Goal: Information Seeking & Learning: Learn about a topic

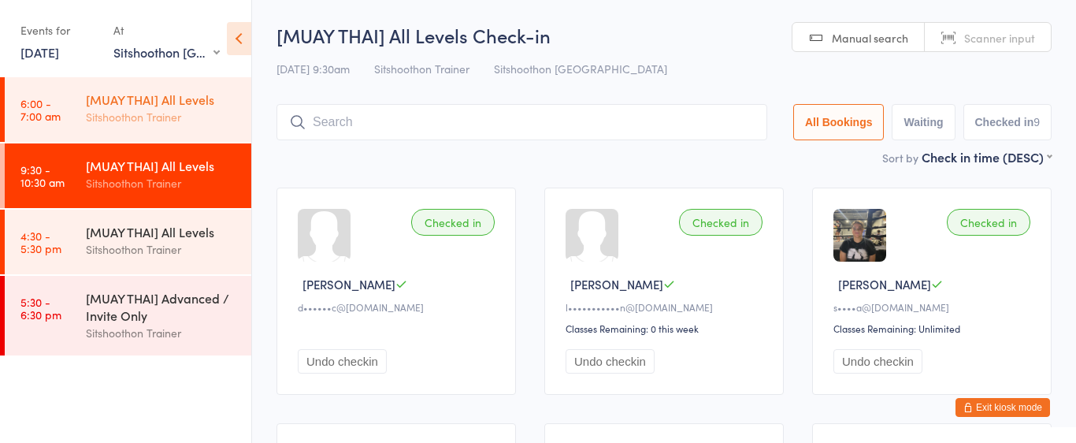
click at [153, 134] on div "[MUAY THAI] All Levels Sitshoothon Trainer" at bounding box center [168, 108] width 165 height 62
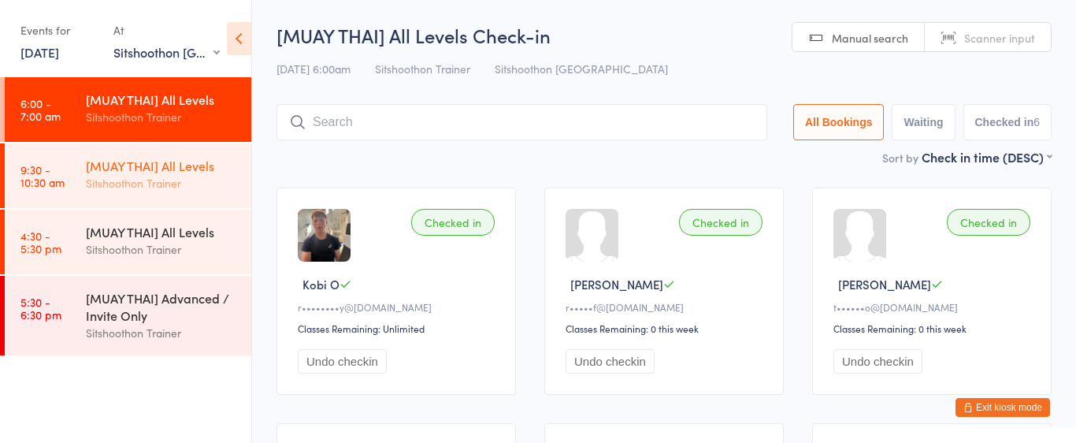
click at [135, 157] on div "[MUAY THAI] All Levels" at bounding box center [162, 165] width 152 height 17
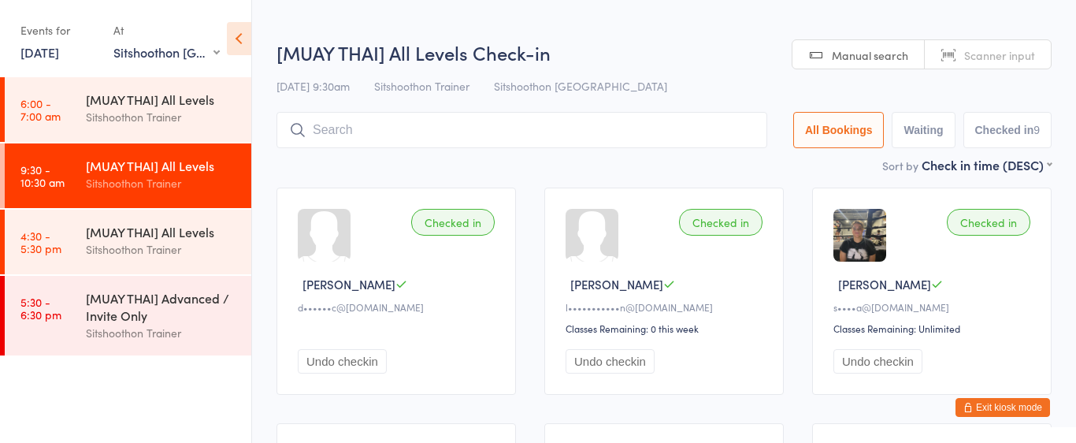
click at [181, 55] on select "Any location ST Martial Arts Arncliffe [GEOGRAPHIC_DATA] [GEOGRAPHIC_DATA]" at bounding box center [166, 51] width 106 height 17
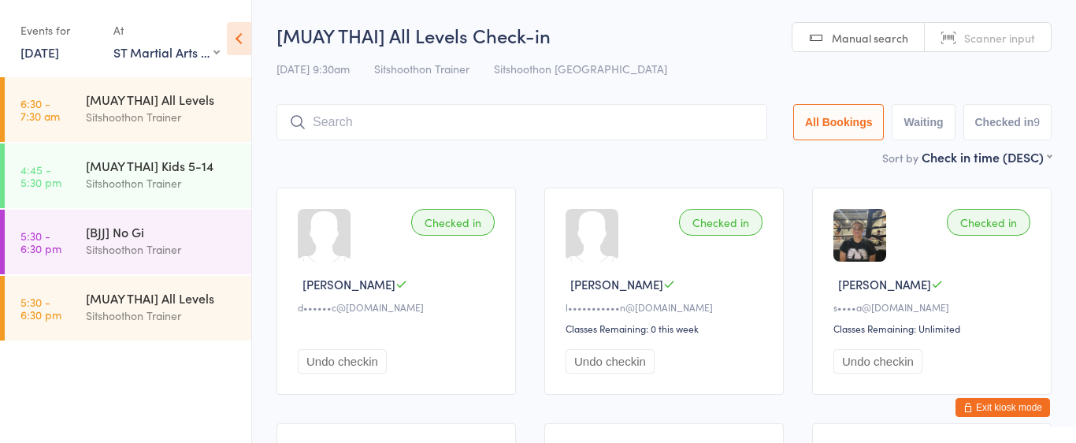
click at [165, 56] on select "Any location ST Martial Arts Arncliffe [GEOGRAPHIC_DATA] [GEOGRAPHIC_DATA]" at bounding box center [166, 51] width 106 height 17
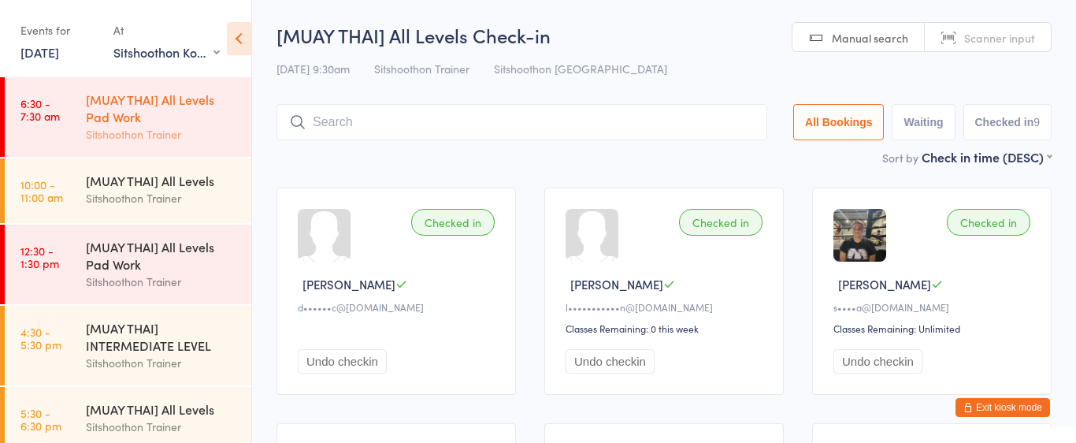
click at [162, 124] on div "[MUAY THAI] All Levels Pad Work" at bounding box center [162, 108] width 152 height 35
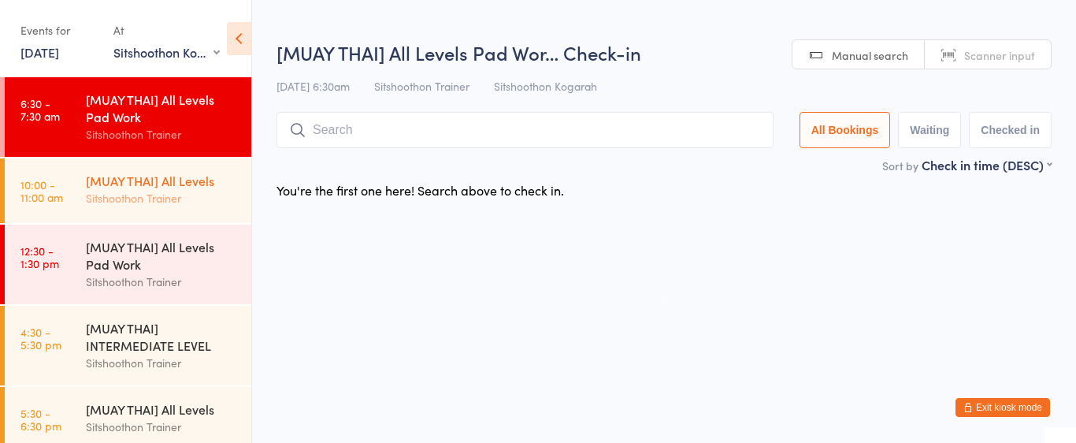
click at [142, 190] on div "Sitshoothon Trainer" at bounding box center [162, 198] width 152 height 18
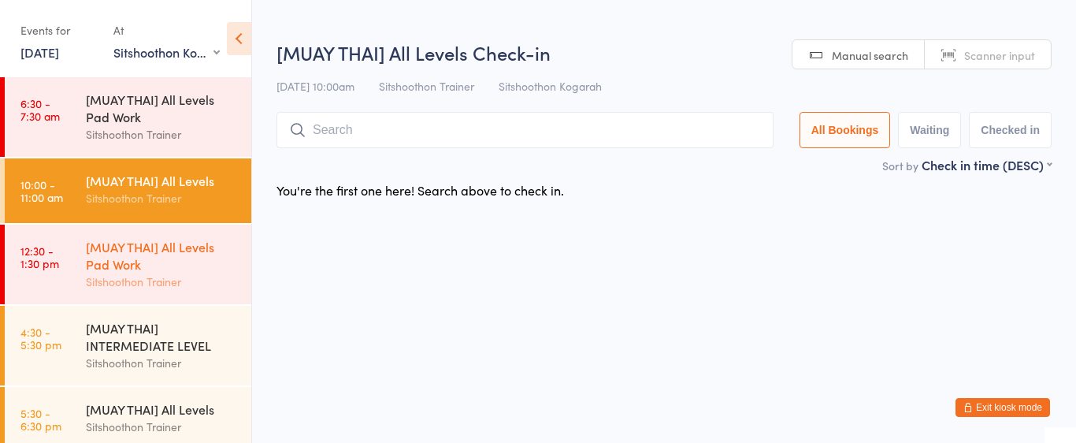
click at [144, 252] on div "[MUAY THAI] All Levels Pad Work" at bounding box center [162, 255] width 152 height 35
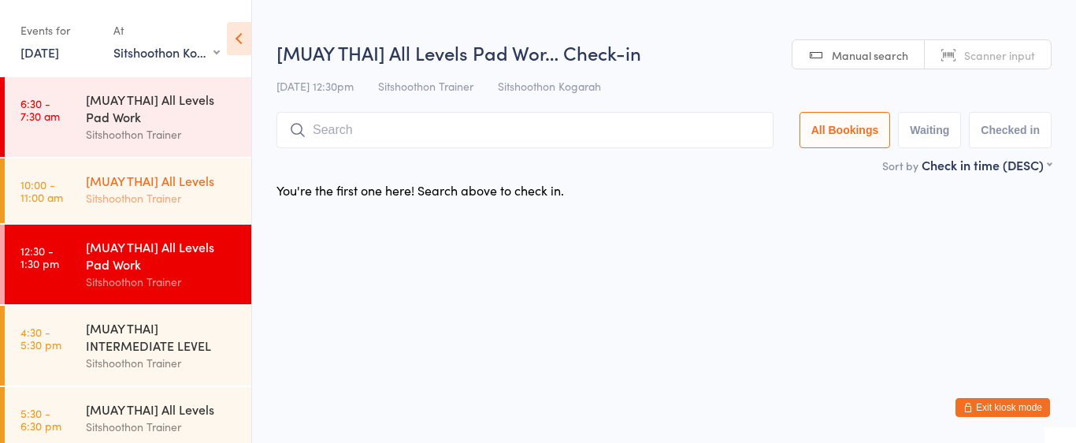
click at [152, 180] on div "[MUAY THAI] All Levels" at bounding box center [162, 180] width 152 height 17
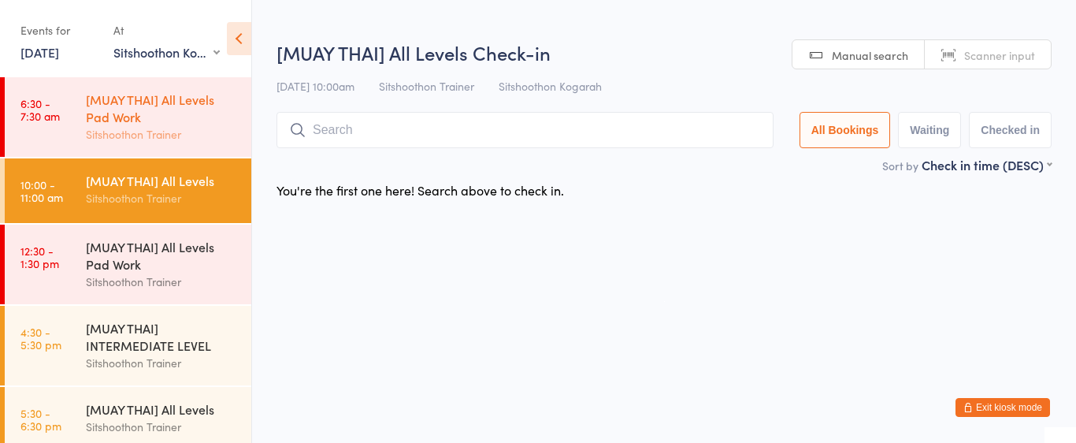
click at [145, 116] on div "[MUAY THAI] All Levels Pad Work" at bounding box center [162, 108] width 152 height 35
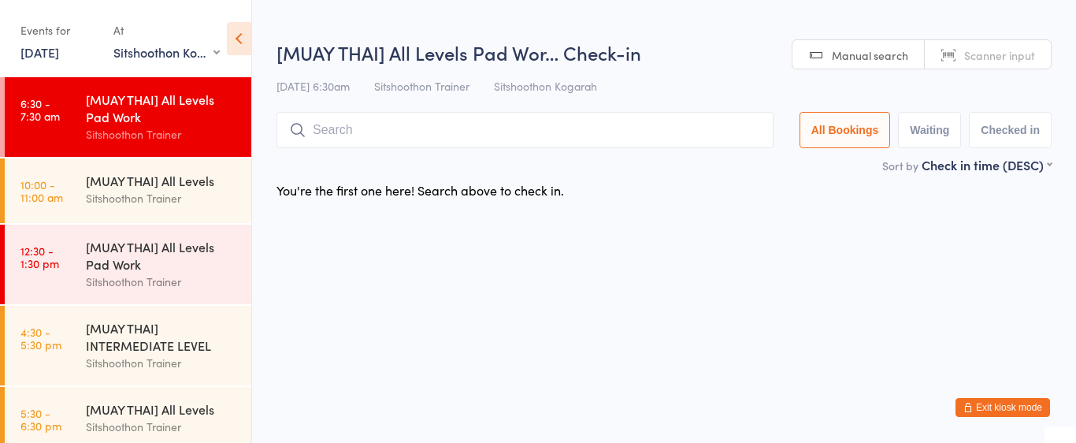
click at [158, 50] on select "Any location ST Martial Arts Arncliffe [GEOGRAPHIC_DATA] [GEOGRAPHIC_DATA]" at bounding box center [166, 51] width 106 height 17
select select "2"
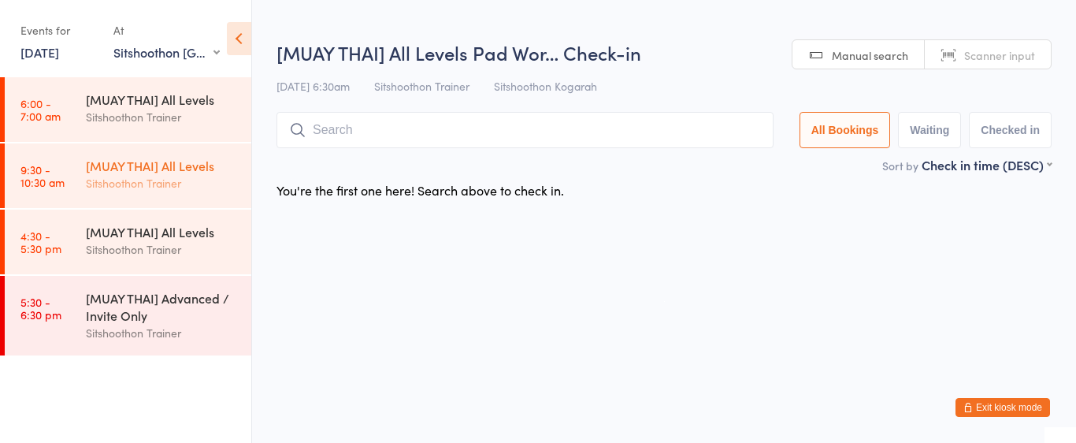
click at [174, 182] on div "Sitshoothon Trainer" at bounding box center [162, 183] width 152 height 18
